Goal: Task Accomplishment & Management: Complete application form

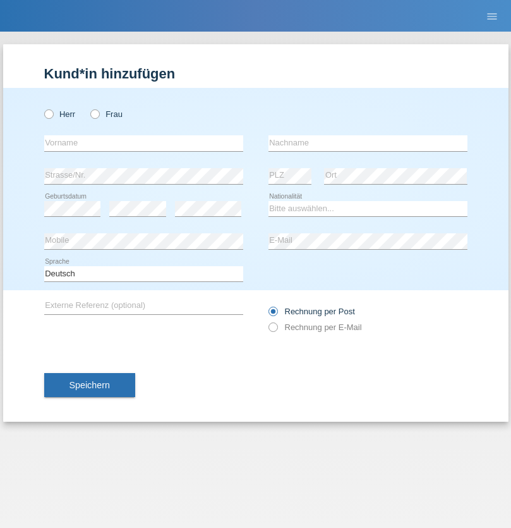
radio input "true"
click at [143, 143] on input "text" at bounding box center [143, 143] width 199 height 16
type input "kelmendi"
click at [368, 143] on input "text" at bounding box center [367, 143] width 199 height 16
type input "Edona"
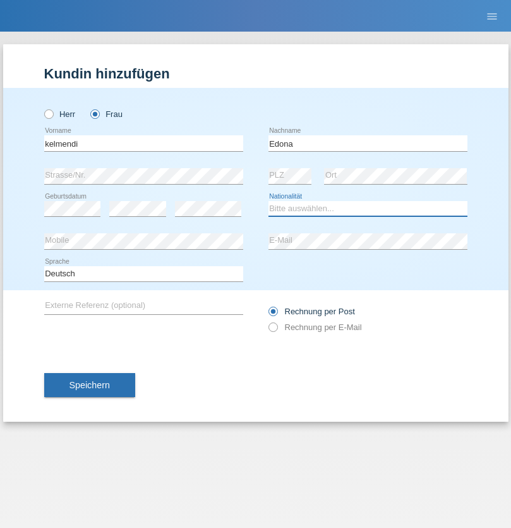
select select "XK"
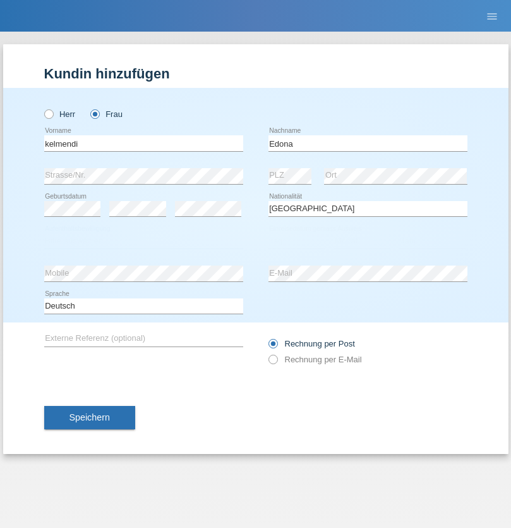
select select "C"
select select "23"
select select "09"
select select "2021"
